Goal: Task Accomplishment & Management: Complete application form

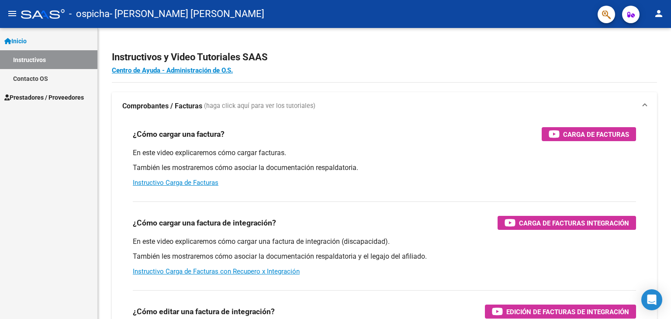
click at [51, 59] on link "Instructivos" at bounding box center [48, 59] width 97 height 19
click at [12, 13] on mat-icon "menu" at bounding box center [12, 13] width 10 height 10
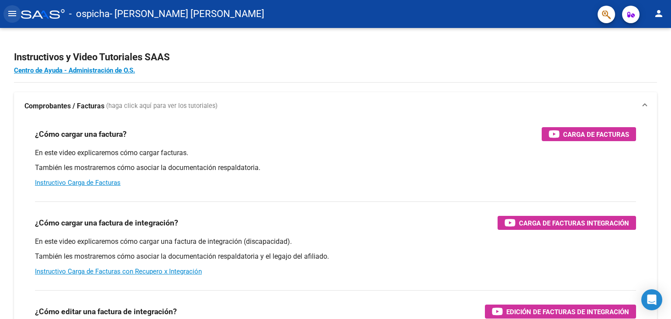
click at [11, 14] on mat-icon "menu" at bounding box center [12, 13] width 10 height 10
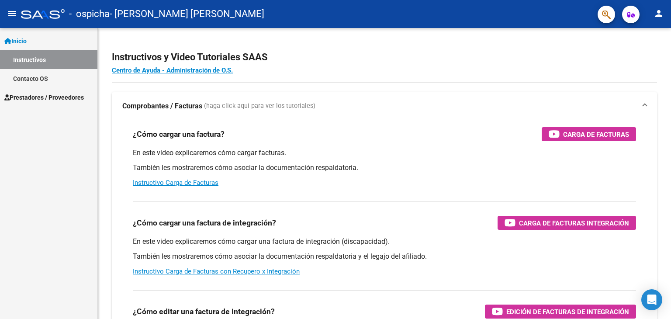
click at [42, 100] on span "Prestadores / Proveedores" at bounding box center [43, 98] width 79 height 10
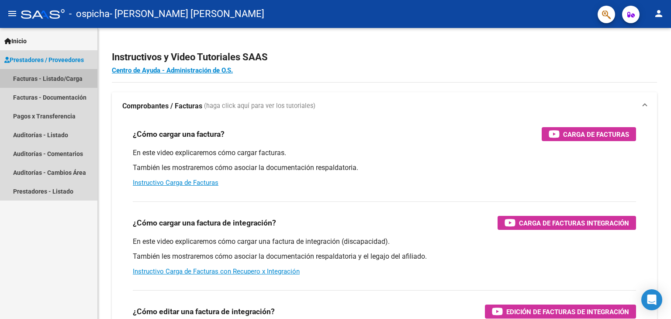
click at [44, 77] on link "Facturas - Listado/Carga" at bounding box center [48, 78] width 97 height 19
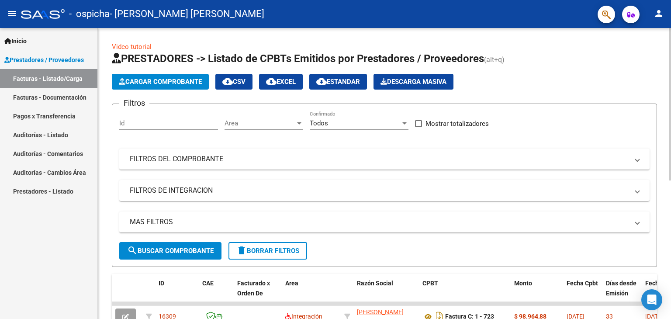
click at [185, 81] on span "Cargar Comprobante" at bounding box center [160, 82] width 83 height 8
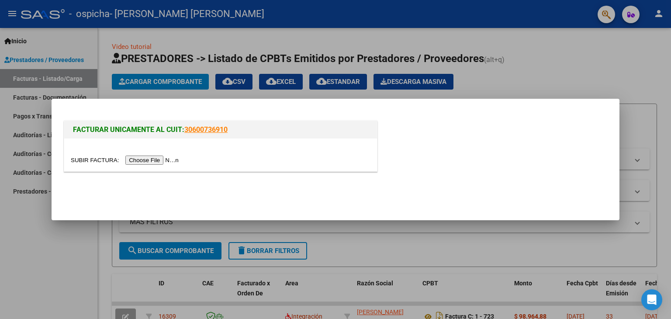
click at [166, 160] on input "file" at bounding box center [126, 159] width 110 height 9
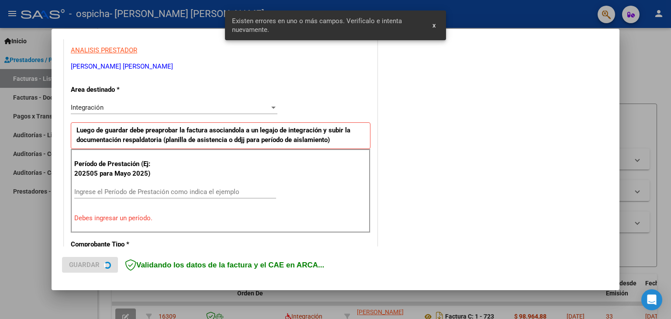
scroll to position [183, 0]
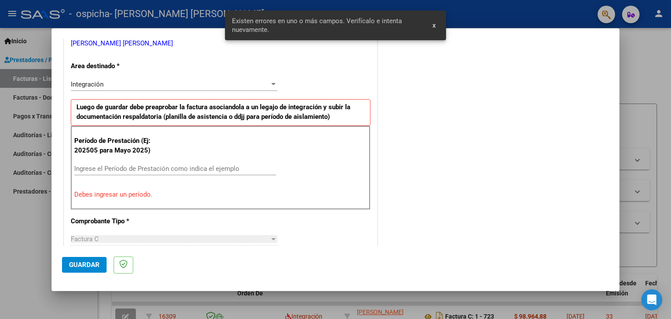
click at [110, 165] on input "Ingrese el Período de Prestación como indica el ejemplo" at bounding box center [175, 169] width 202 height 8
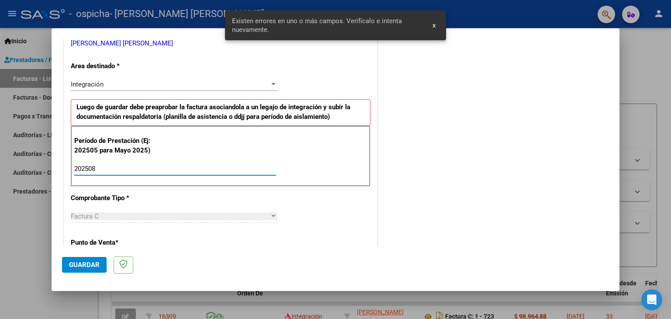
type input "202508"
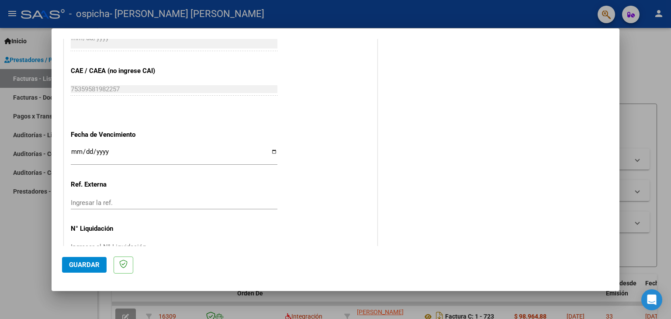
scroll to position [560, 0]
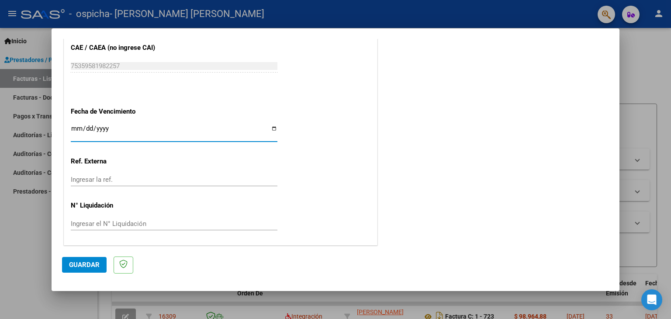
click at [108, 128] on input "Ingresar la fecha" at bounding box center [174, 132] width 207 height 14
click at [268, 129] on input "Ingresar la fecha" at bounding box center [174, 132] width 207 height 14
type input "[DATE]"
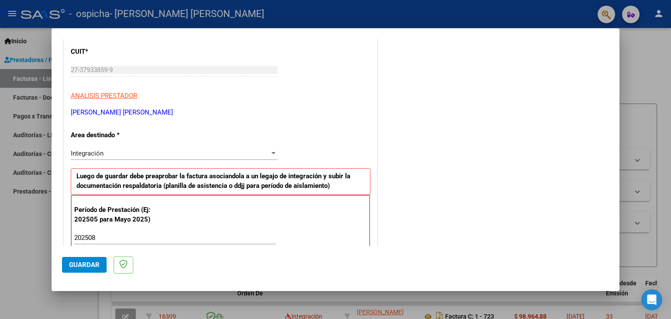
scroll to position [175, 0]
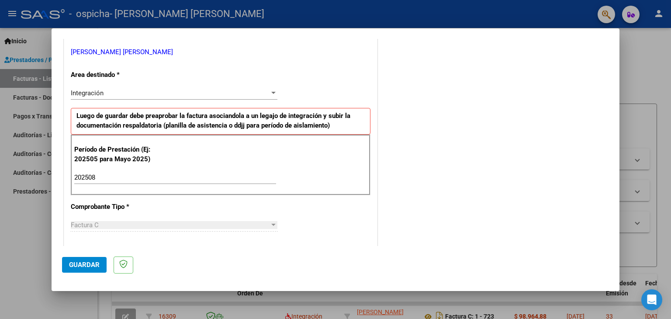
click at [87, 265] on span "Guardar" at bounding box center [84, 265] width 31 height 8
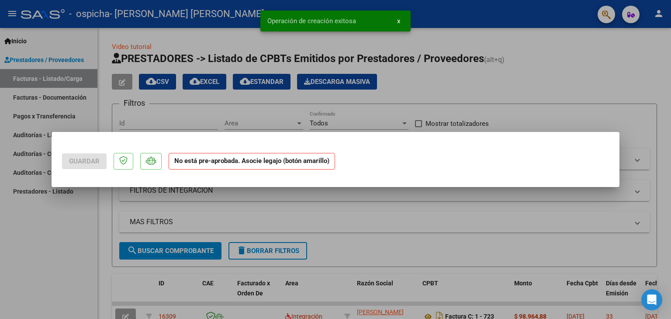
scroll to position [0, 0]
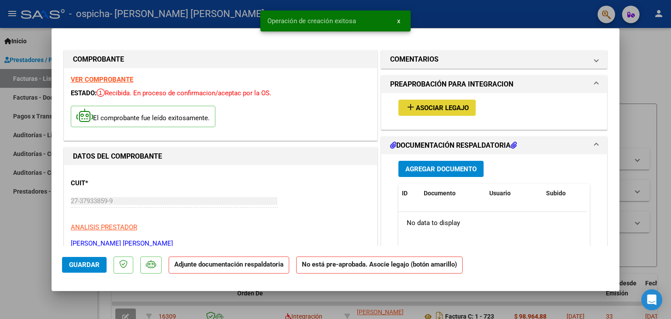
click at [425, 104] on span "add Asociar Legajo" at bounding box center [436, 108] width 63 height 8
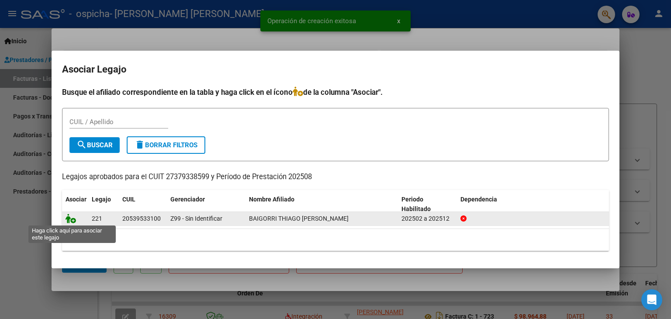
click at [71, 221] on icon at bounding box center [71, 219] width 10 height 10
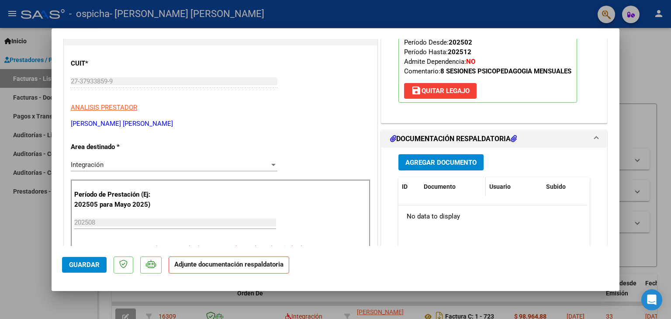
scroll to position [175, 0]
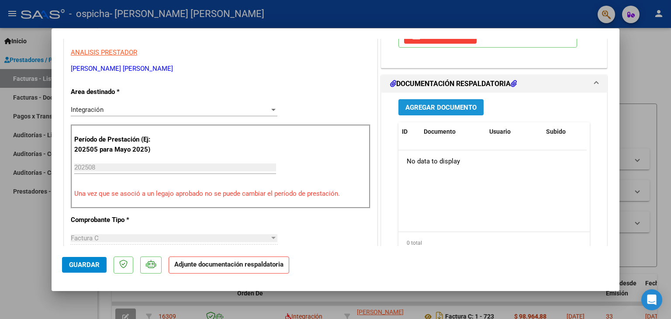
click at [455, 104] on span "Agregar Documento" at bounding box center [440, 108] width 71 height 8
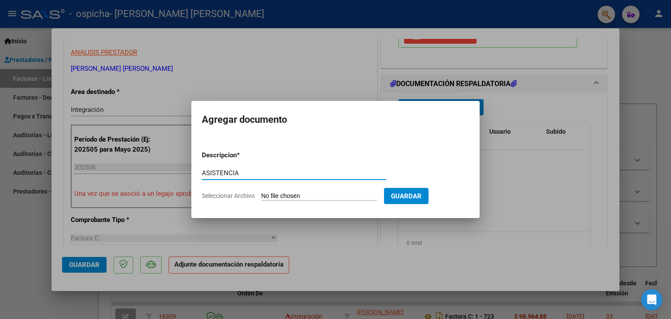
type input "ASISTENCIA"
click at [330, 192] on app-file-uploader "Seleccionar Archivo" at bounding box center [293, 196] width 182 height 8
click at [294, 197] on input "Seleccionar Archivo" at bounding box center [319, 196] width 116 height 8
type input "C:\fakepath\BAIGORRI PSP AGO.pdf"
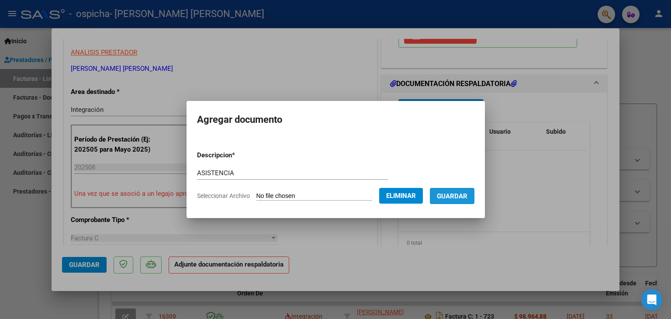
click at [460, 197] on span "Guardar" at bounding box center [452, 196] width 31 height 8
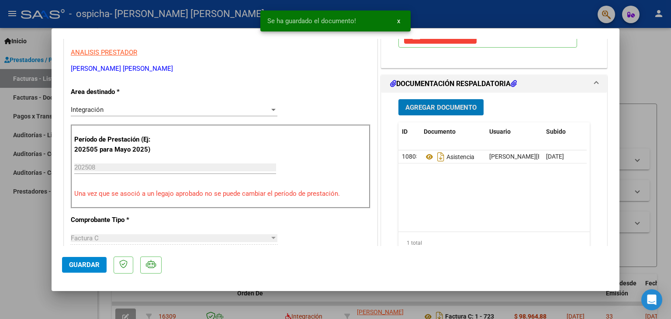
click at [436, 106] on span "Agregar Documento" at bounding box center [440, 108] width 71 height 8
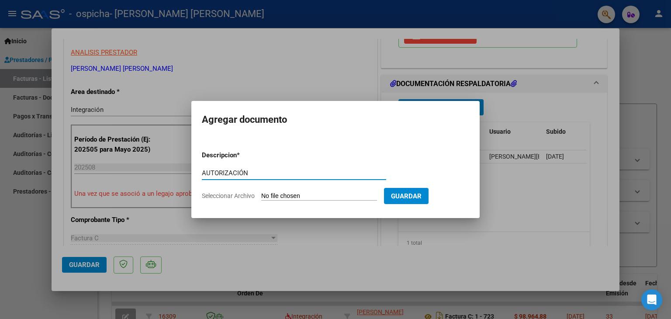
type input "AUTORIZACIÓN"
click at [288, 190] on form "Descripcion * AUTORIZACIÓN Escriba aquí una descripcion Seleccionar Archivo Gua…" at bounding box center [335, 176] width 267 height 64
click at [318, 192] on app-file-uploader "Seleccionar Archivo" at bounding box center [293, 196] width 182 height 8
click at [309, 195] on input "Seleccionar Archivo" at bounding box center [319, 196] width 116 height 8
type input "C:\fakepath\Copia de Copia de Copia de CORVALAN MAYRA PSICOPEDAGOGIA- BAIGORRI …"
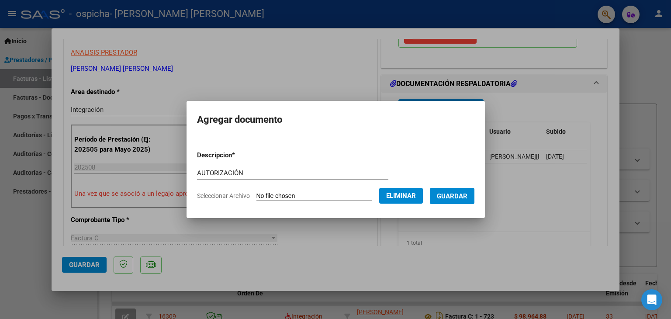
click at [454, 194] on span "Guardar" at bounding box center [452, 196] width 31 height 8
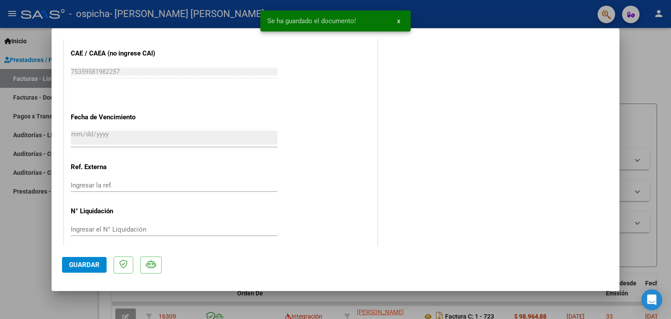
scroll to position [573, 0]
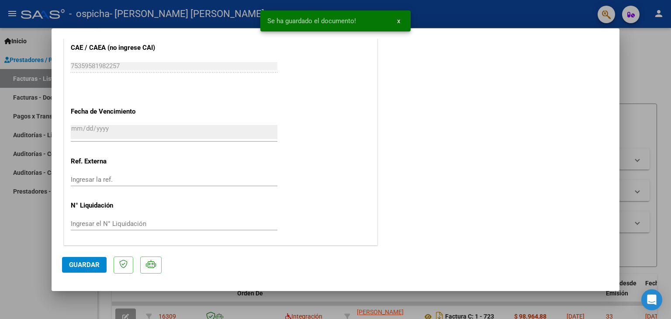
click at [89, 265] on span "Guardar" at bounding box center [84, 265] width 31 height 8
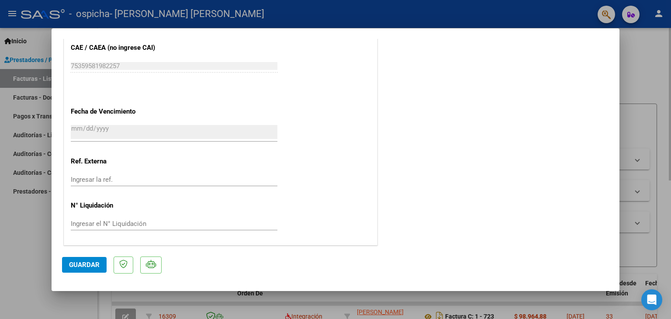
click at [625, 60] on div at bounding box center [335, 159] width 671 height 319
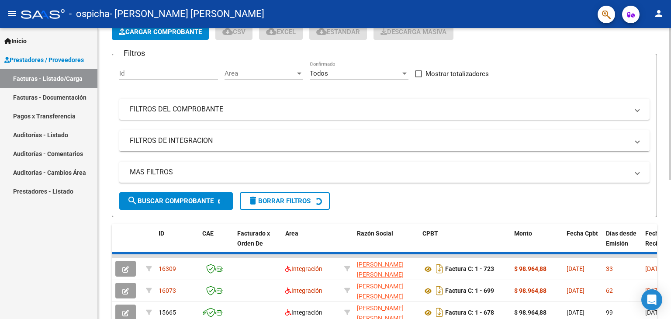
scroll to position [87, 0]
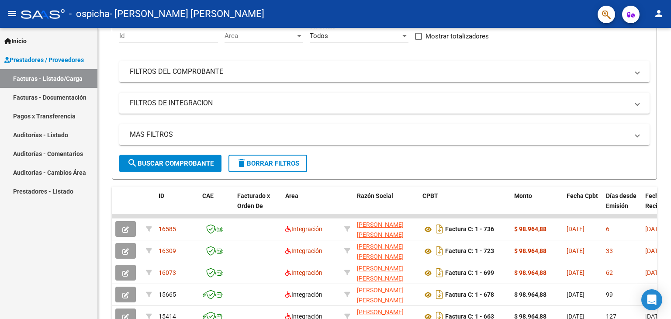
click at [657, 9] on mat-icon "person" at bounding box center [658, 13] width 10 height 10
click at [642, 53] on button "exit_to_app Salir" at bounding box center [640, 57] width 53 height 21
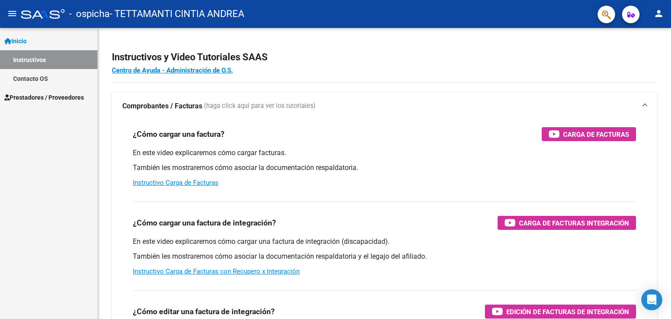
click at [42, 96] on span "Prestadores / Proveedores" at bounding box center [43, 98] width 79 height 10
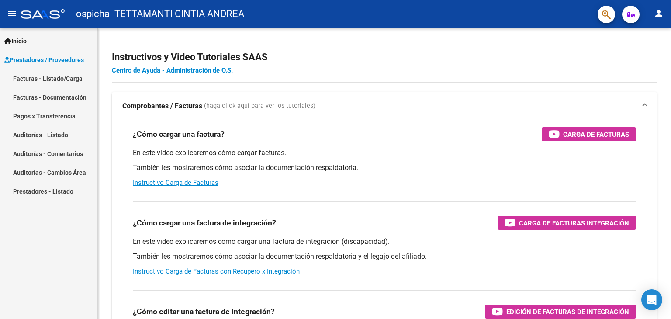
click at [72, 78] on link "Facturas - Listado/Carga" at bounding box center [48, 78] width 97 height 19
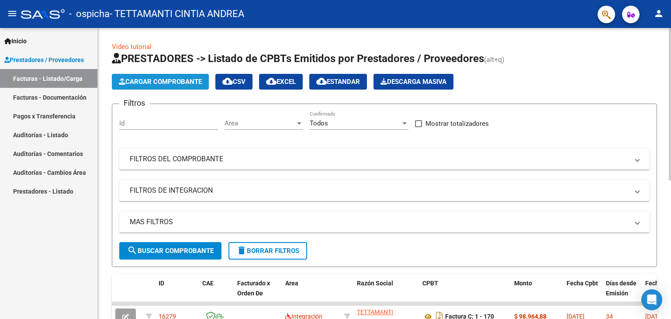
click at [170, 82] on span "Cargar Comprobante" at bounding box center [160, 82] width 83 height 8
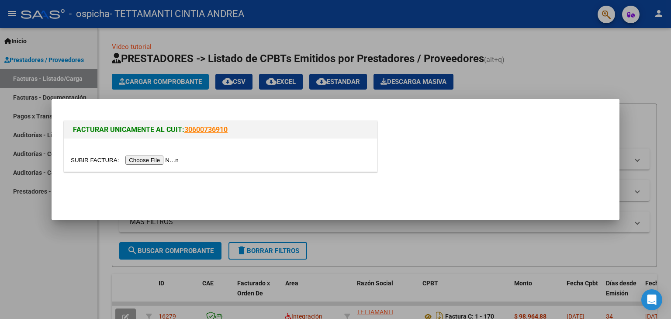
click at [175, 161] on input "file" at bounding box center [126, 159] width 110 height 9
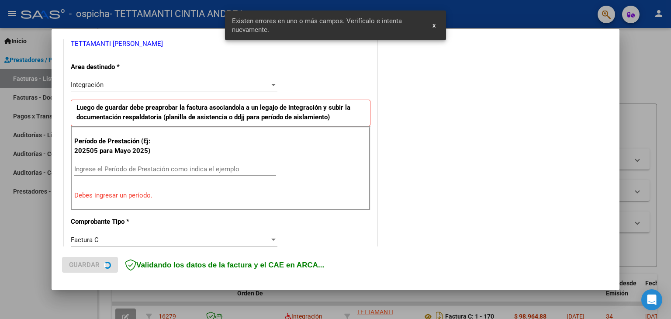
scroll to position [200, 0]
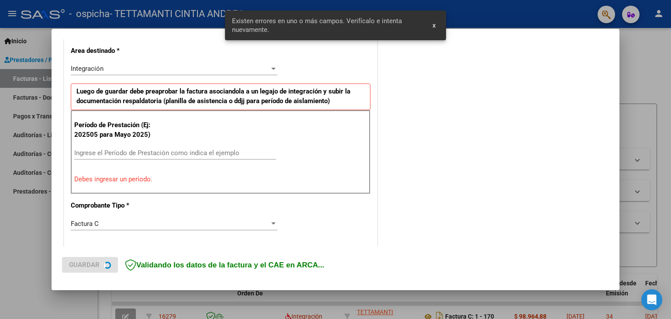
click at [147, 144] on div "Período de Prestación (Ej: 202505 para [DATE]) Ingrese el Período de Prestación…" at bounding box center [221, 152] width 300 height 84
click at [143, 152] on input "Ingrese el Período de Prestación como indica el ejemplo" at bounding box center [175, 153] width 202 height 8
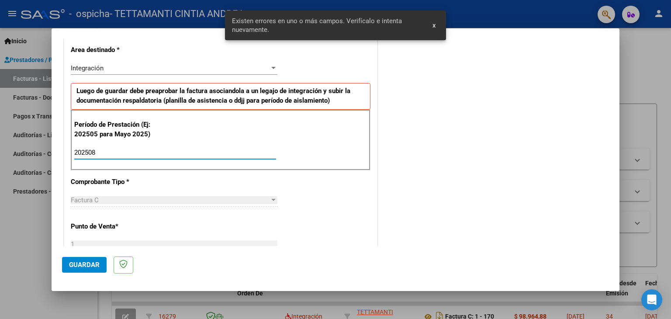
type input "202508"
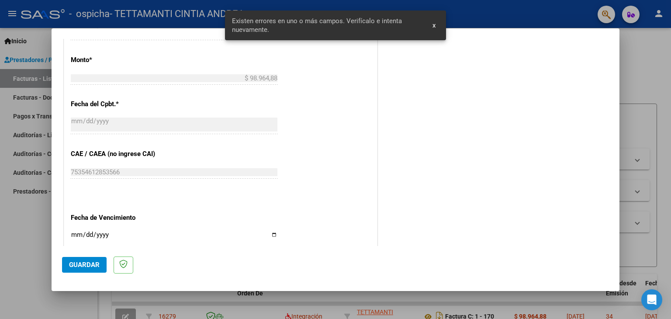
scroll to position [505, 0]
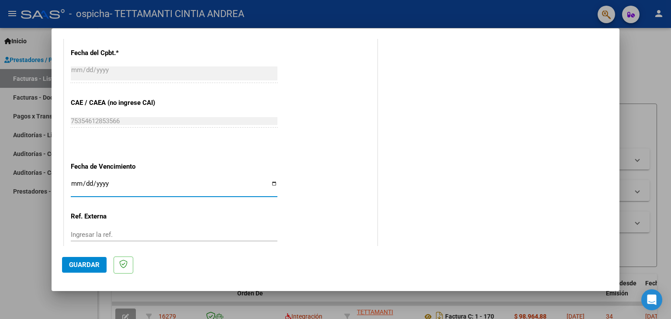
click at [270, 180] on input "Ingresar la fecha" at bounding box center [174, 187] width 207 height 14
type input "[DATE]"
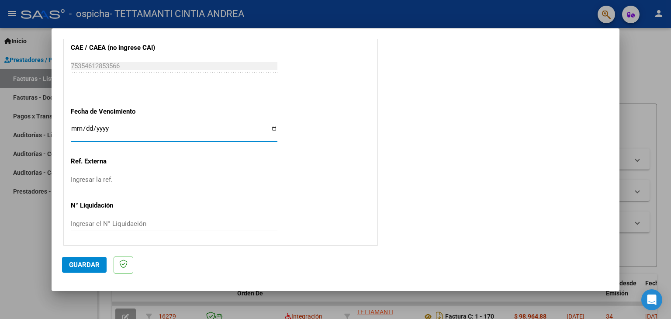
click at [90, 263] on span "Guardar" at bounding box center [84, 265] width 31 height 8
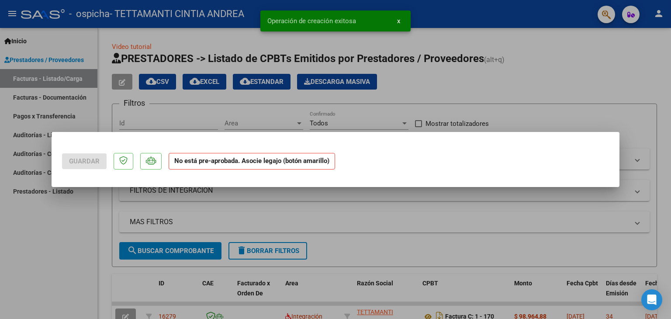
scroll to position [0, 0]
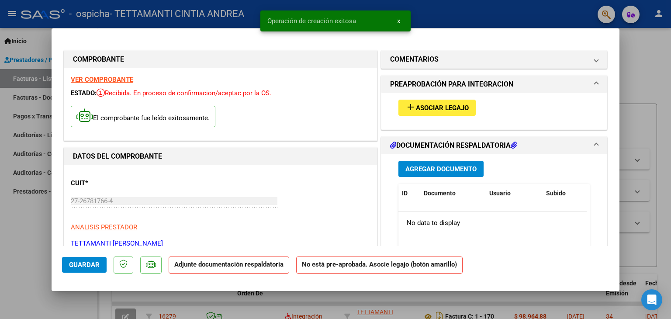
click at [444, 108] on span "Asociar Legajo" at bounding box center [442, 108] width 53 height 8
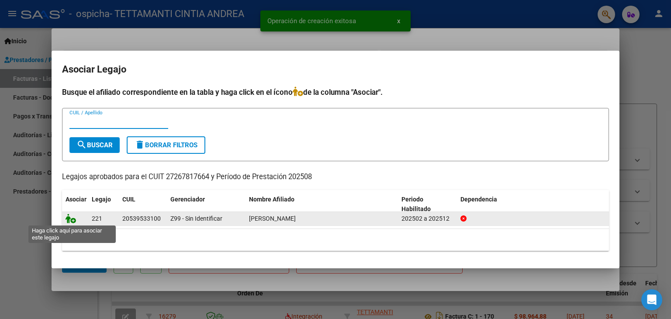
click at [70, 217] on icon at bounding box center [71, 219] width 10 height 10
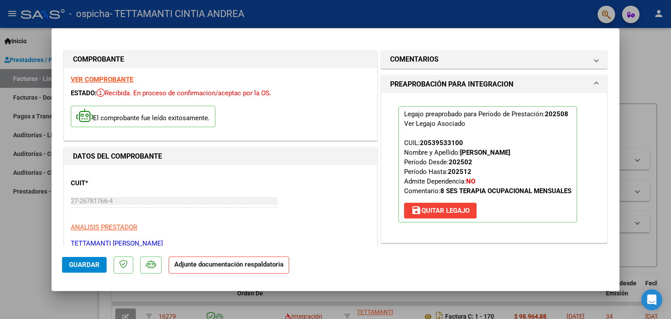
scroll to position [131, 0]
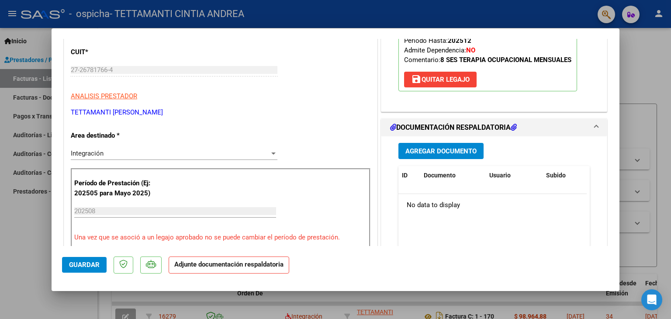
click at [443, 147] on span "Agregar Documento" at bounding box center [440, 151] width 71 height 8
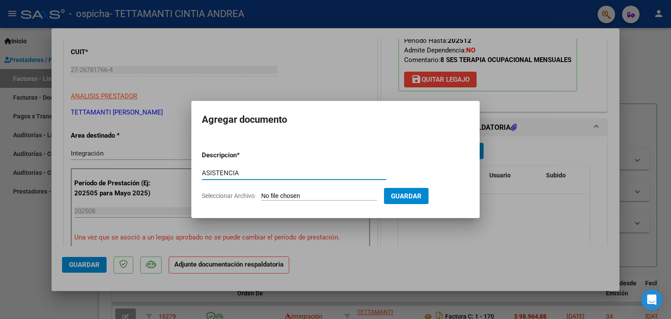
type input "ASISTENCIA"
click at [273, 198] on input "Seleccionar Archivo" at bounding box center [319, 196] width 116 height 8
type input "C:\fakepath\BAIGORRI TO AGO.pdf"
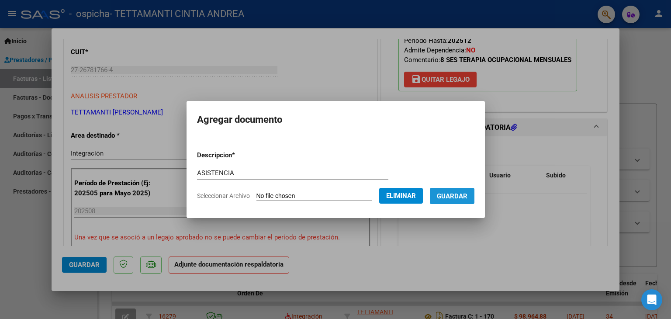
click at [449, 199] on span "Guardar" at bounding box center [452, 196] width 31 height 8
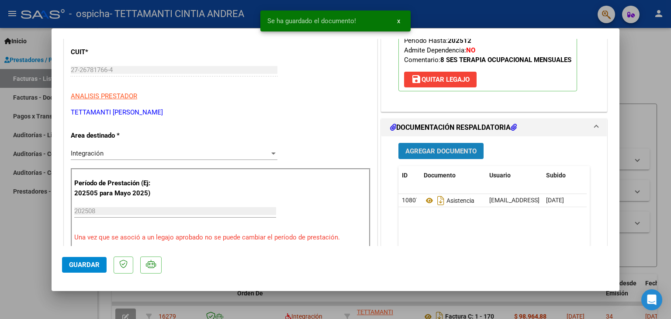
click at [426, 154] on span "Agregar Documento" at bounding box center [440, 151] width 71 height 8
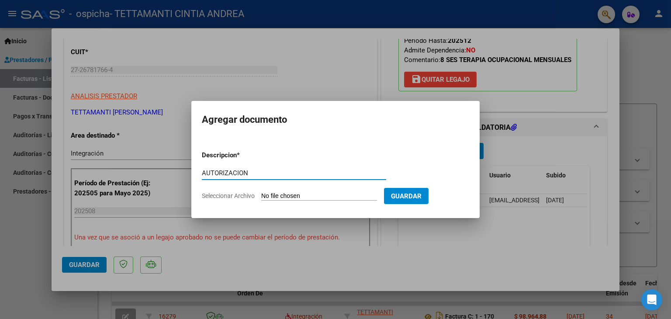
type input "AUTORIZACION"
click at [286, 198] on input "Seleccionar Archivo" at bounding box center [319, 196] width 116 height 8
type input "C:\fakepath\Copia de TETTAMANTI CINTIA T.O.- BAIGORRI THIAGO FEB A [DATE].pdf"
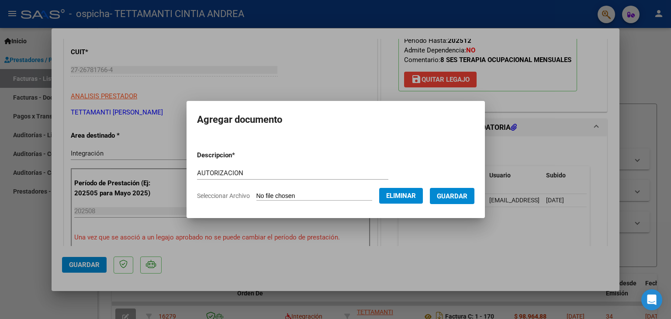
click at [454, 192] on span "Guardar" at bounding box center [452, 196] width 31 height 8
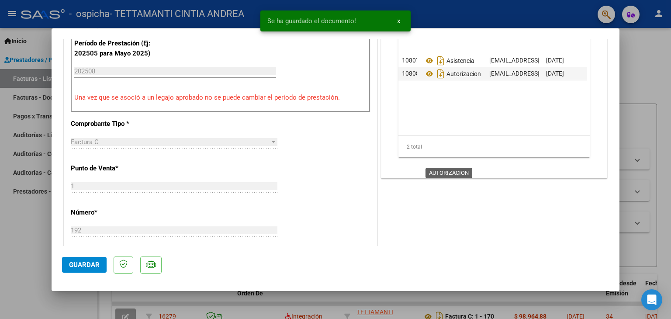
scroll to position [306, 0]
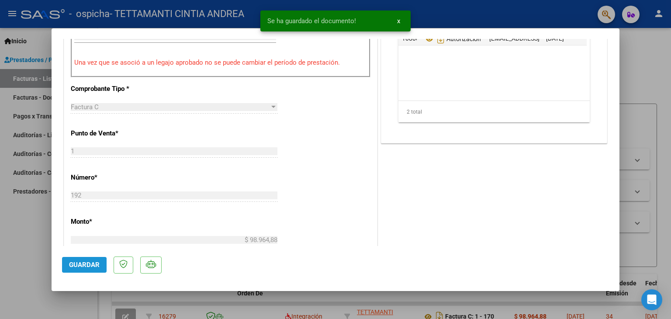
click at [79, 267] on span "Guardar" at bounding box center [84, 265] width 31 height 8
click at [18, 221] on div at bounding box center [335, 159] width 671 height 319
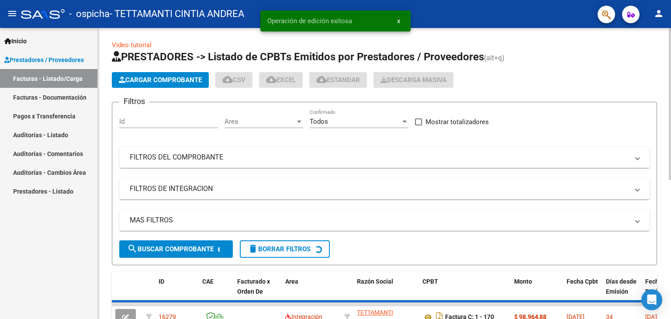
scroll to position [0, 0]
